Goal: Navigation & Orientation: Find specific page/section

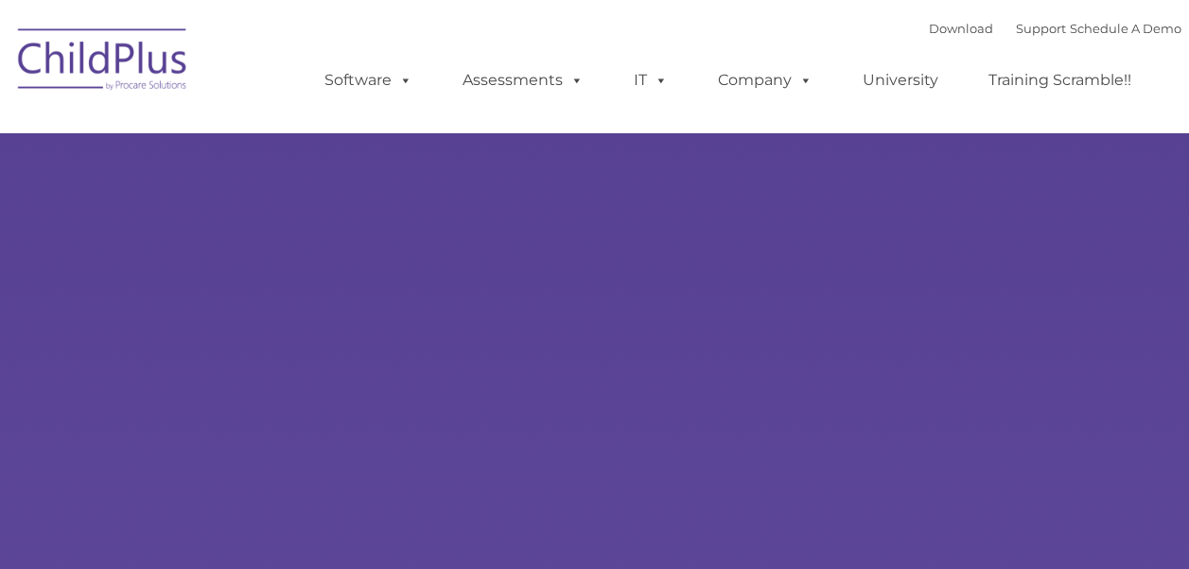
select select "MEDIUM"
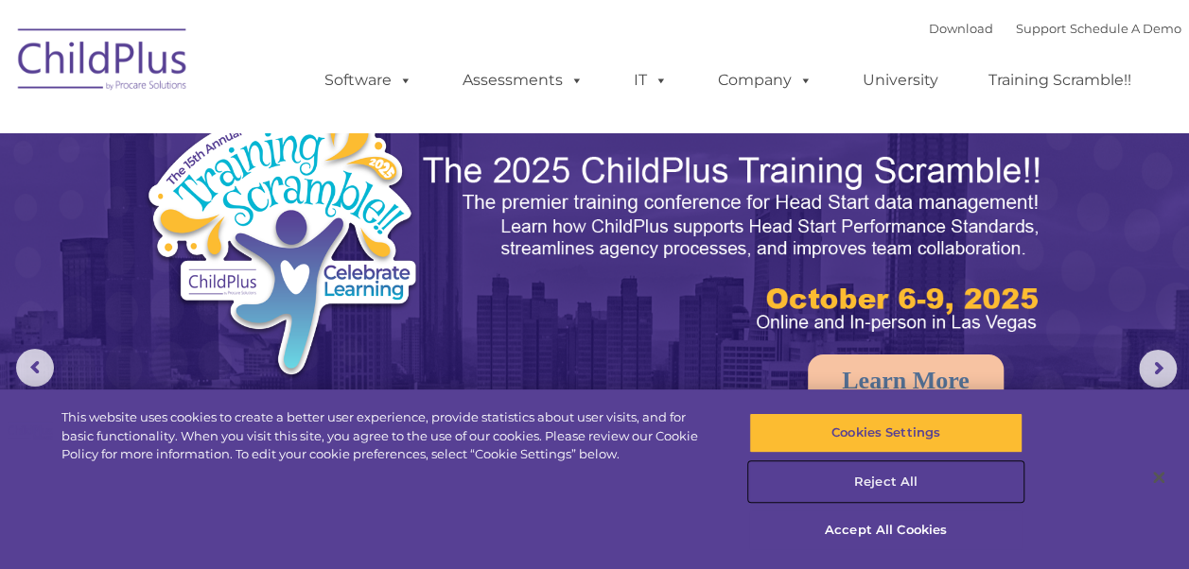
click at [894, 472] on button "Reject All" at bounding box center [885, 483] width 273 height 40
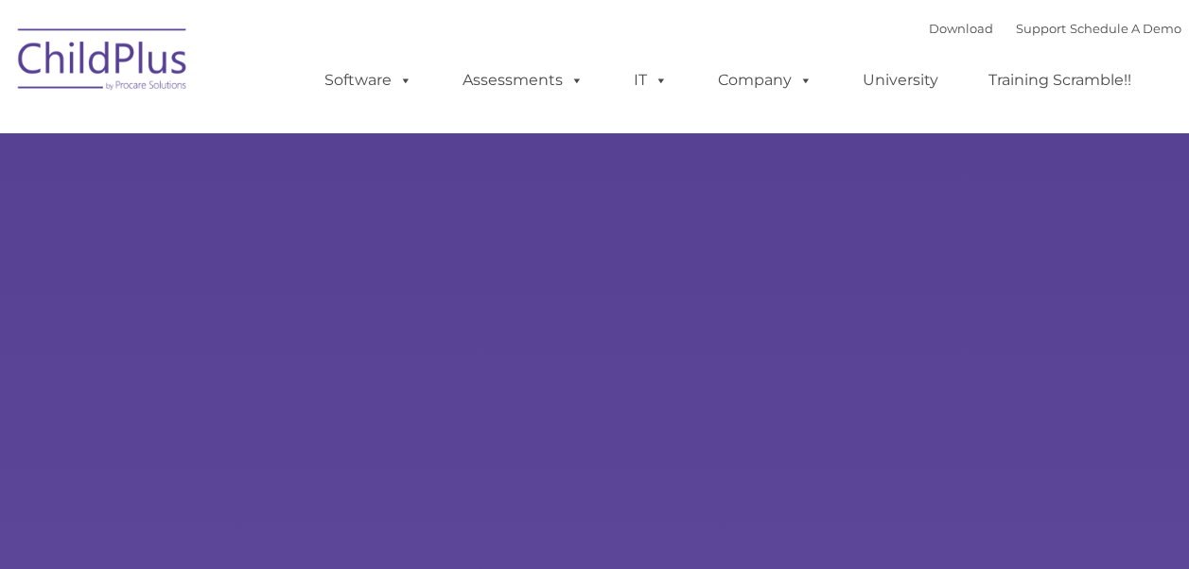
type input ""
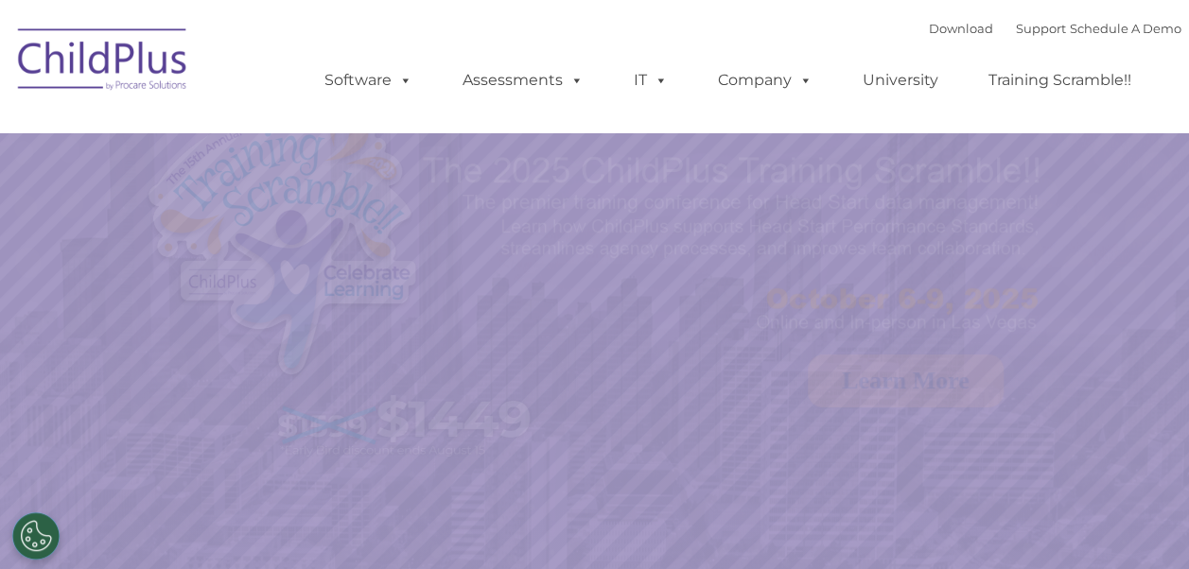
select select "MEDIUM"
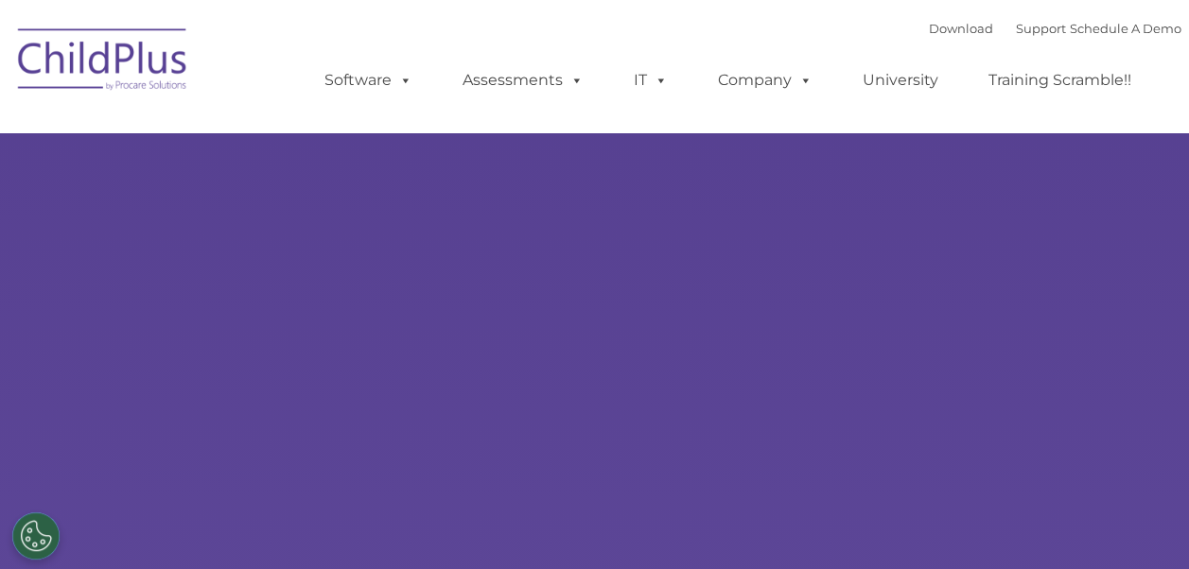
select select "MEDIUM"
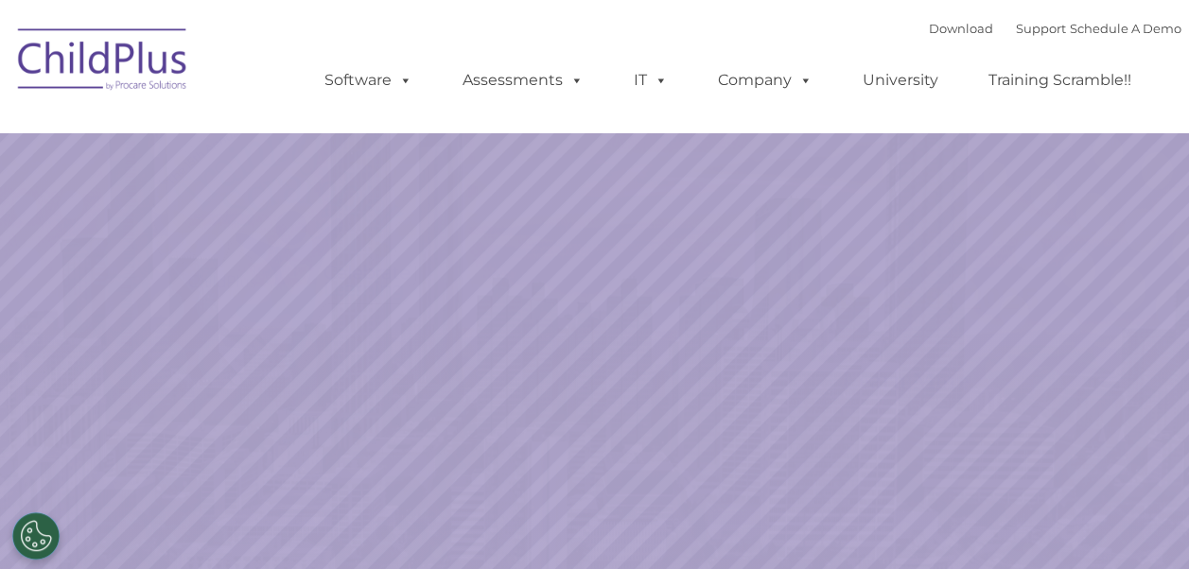
select select "MEDIUM"
